Goal: Check status: Check status

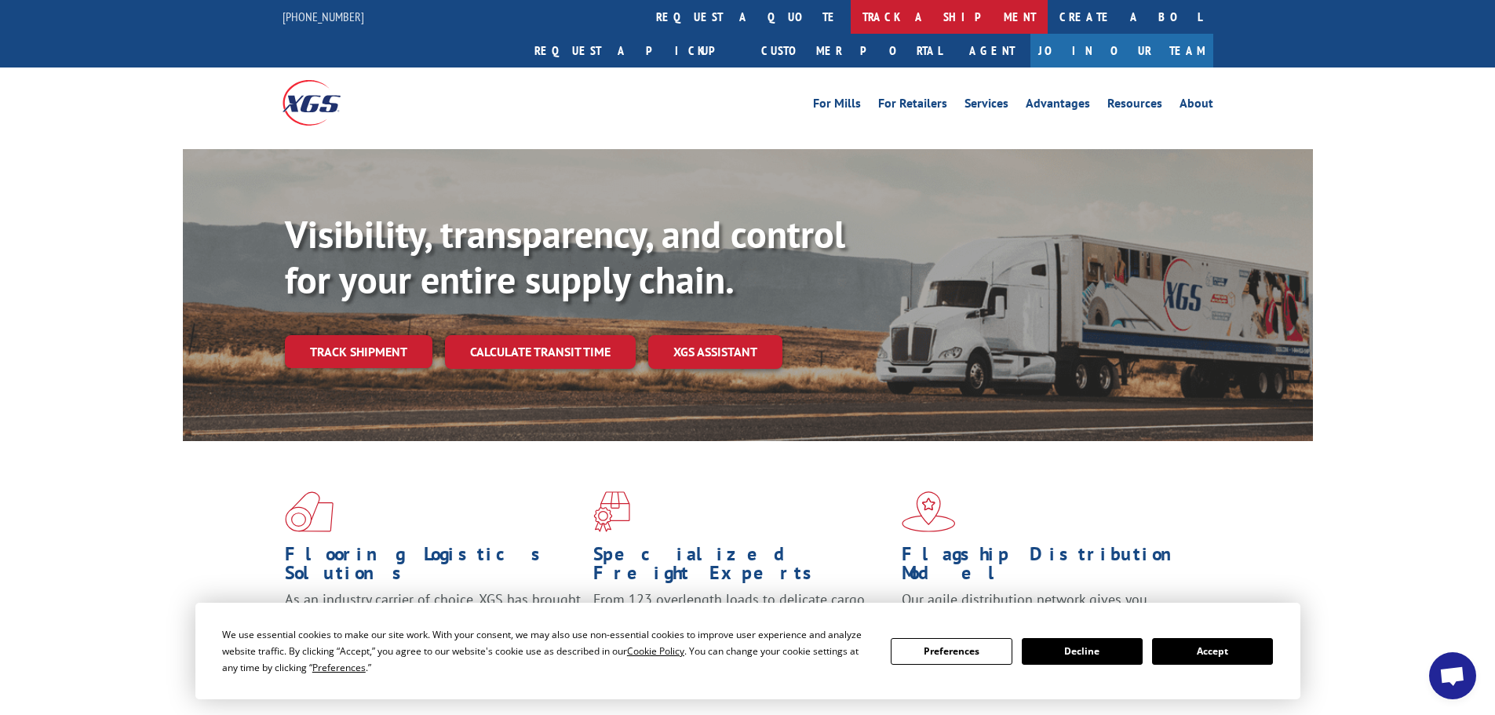
click at [851, 20] on link "track a shipment" at bounding box center [949, 17] width 197 height 34
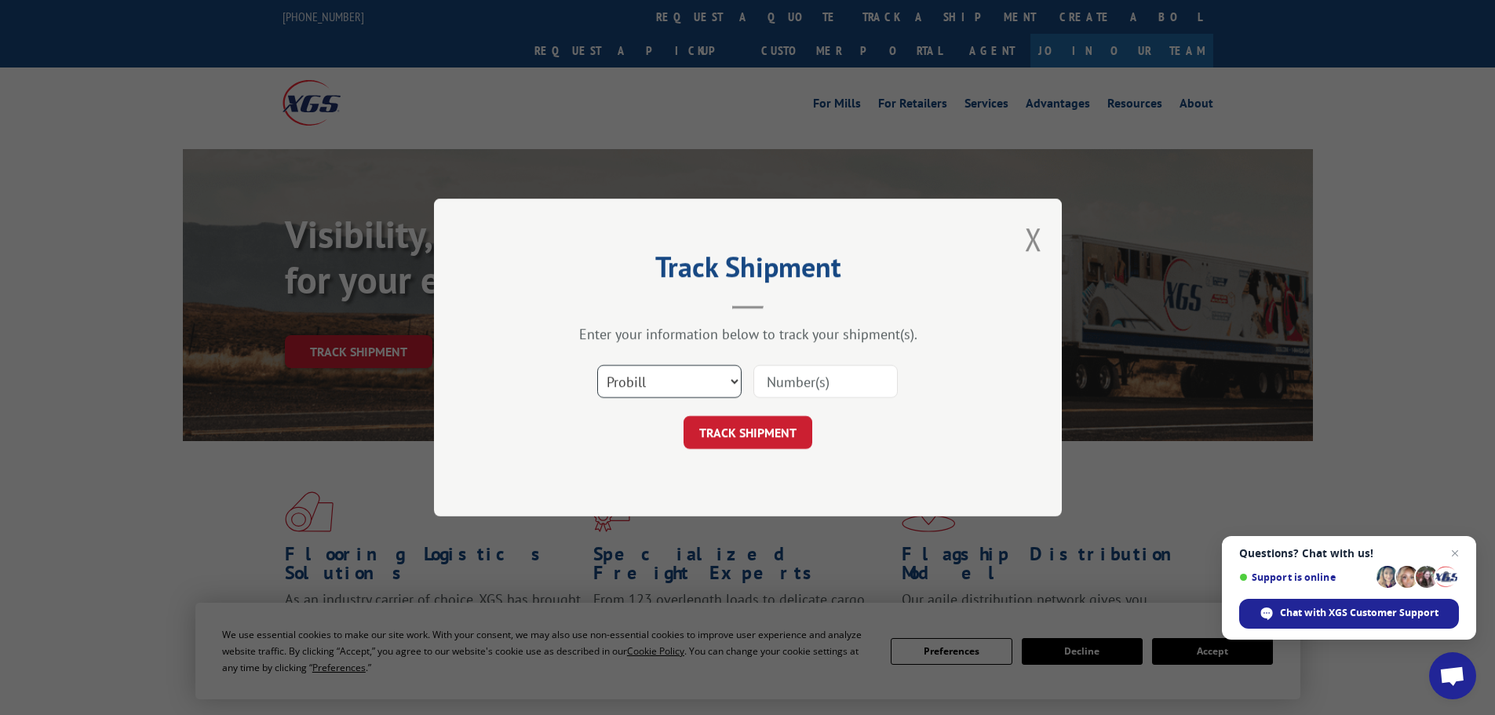
click at [718, 384] on select "Select category... Probill BOL PO" at bounding box center [669, 381] width 144 height 33
select select "bol"
click at [597, 365] on select "Select category... Probill BOL PO" at bounding box center [669, 381] width 144 height 33
click at [789, 374] on input at bounding box center [826, 381] width 144 height 33
paste input "5252160"
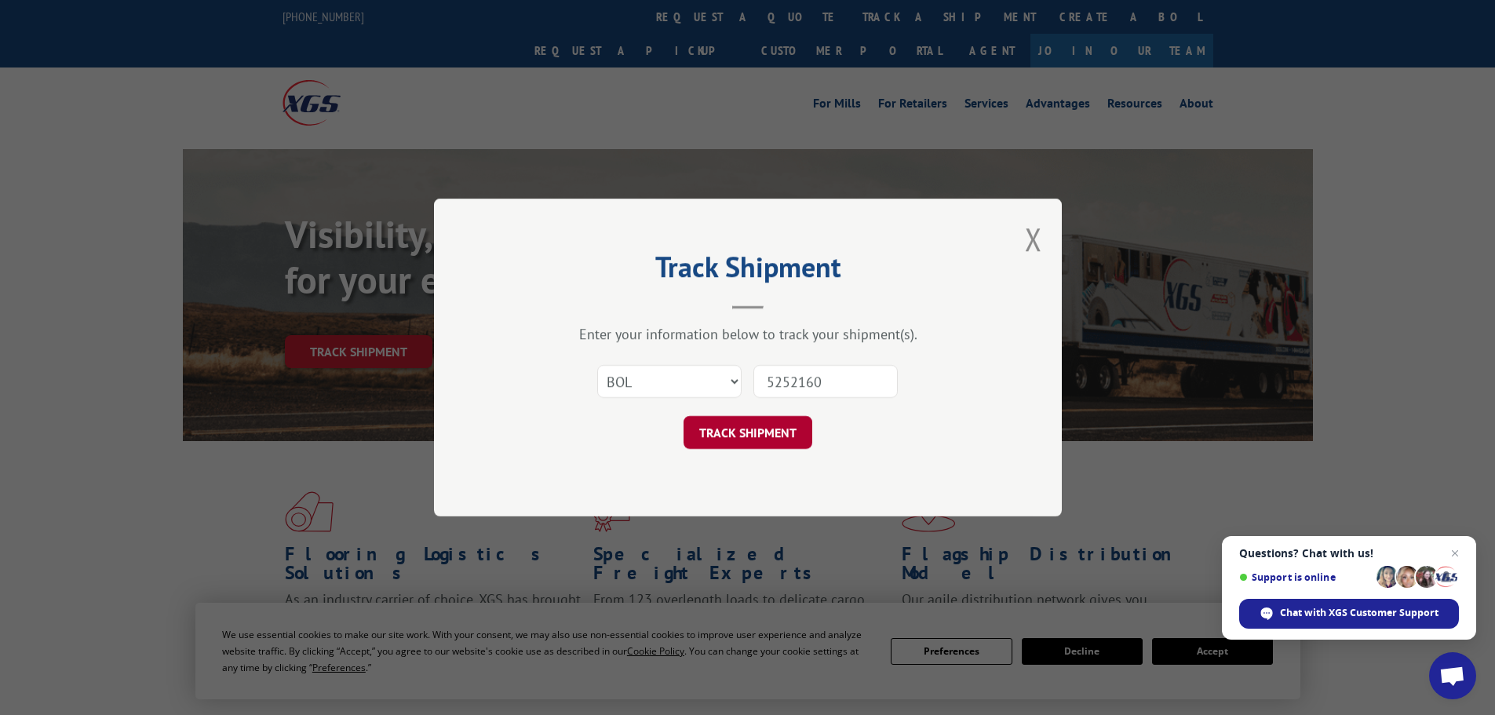
type input "5252160"
click at [751, 440] on button "TRACK SHIPMENT" at bounding box center [748, 432] width 129 height 33
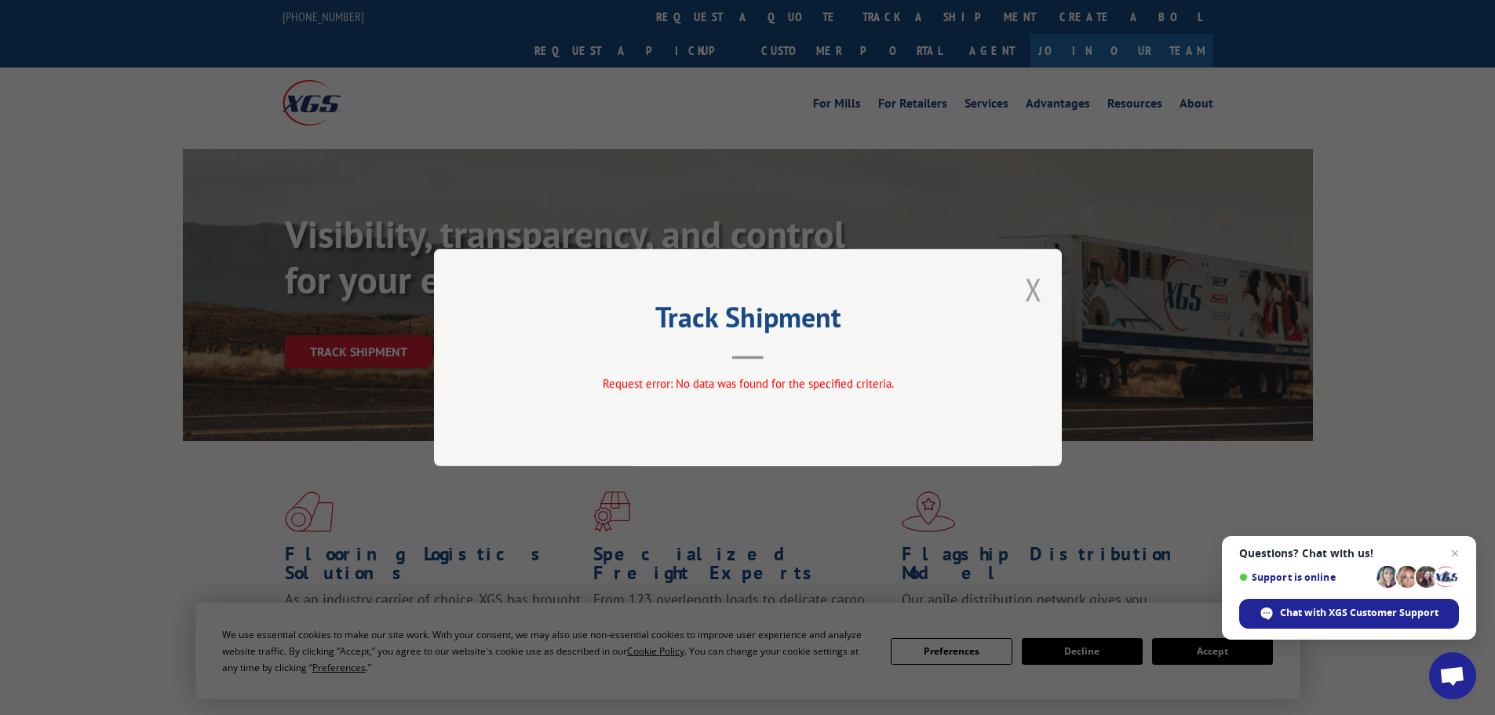
click at [1033, 293] on button "Close modal" at bounding box center [1033, 289] width 17 height 42
